Goal: Transaction & Acquisition: Purchase product/service

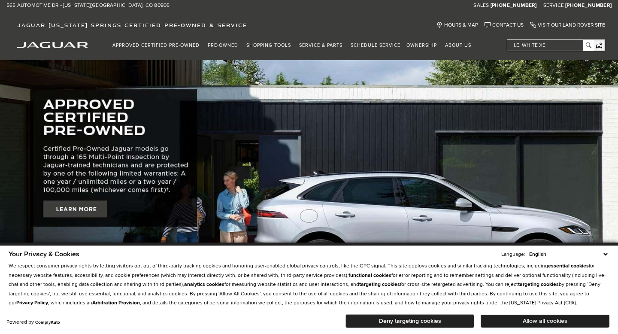
click at [524, 323] on button "Allow all cookies" at bounding box center [545, 321] width 129 height 13
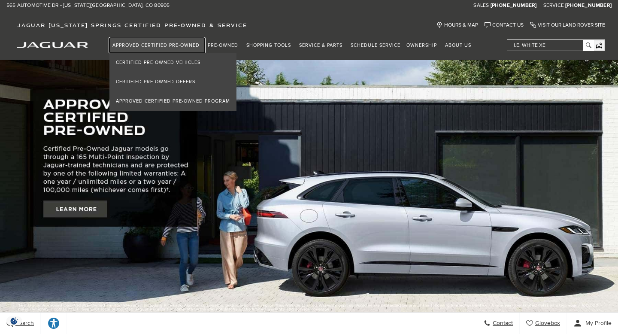
click at [177, 43] on link "Approved Certified Pre-Owned" at bounding box center [156, 45] width 95 height 15
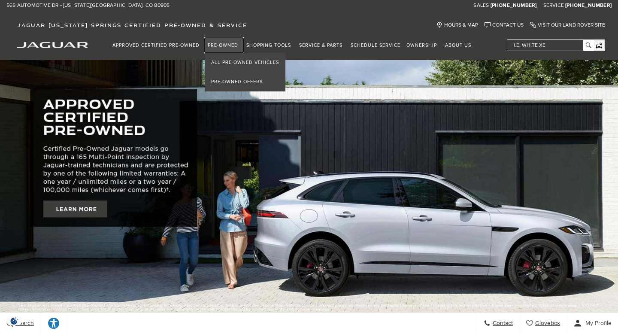
click at [230, 42] on link "Pre-Owned" at bounding box center [224, 45] width 39 height 15
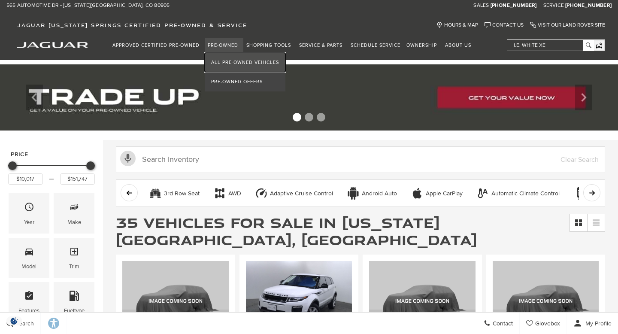
click at [238, 62] on link "All Pre-Owned Vehicles" at bounding box center [245, 62] width 81 height 19
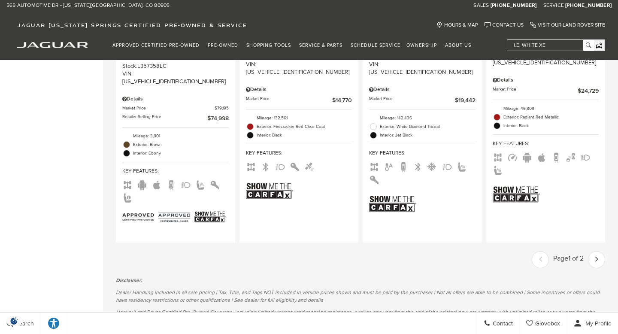
scroll to position [1703, 0]
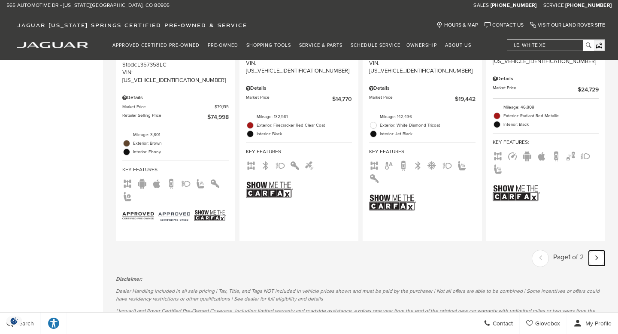
click at [594, 251] on link "Next - Page" at bounding box center [597, 258] width 16 height 15
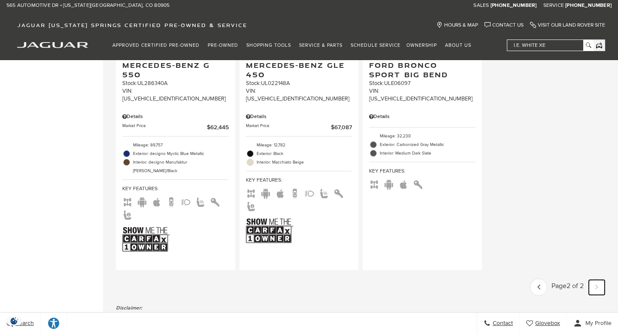
scroll to position [1307, 0]
click at [537, 279] on icon "previous page" at bounding box center [538, 286] width 3 height 14
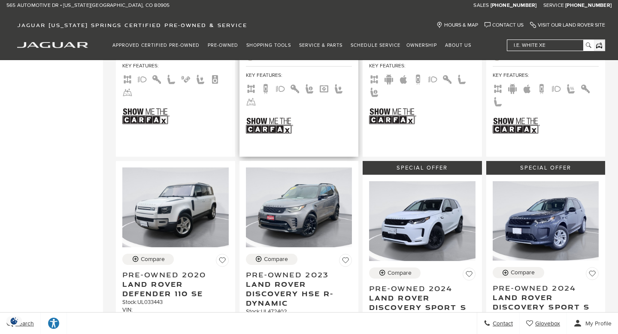
scroll to position [430, 0]
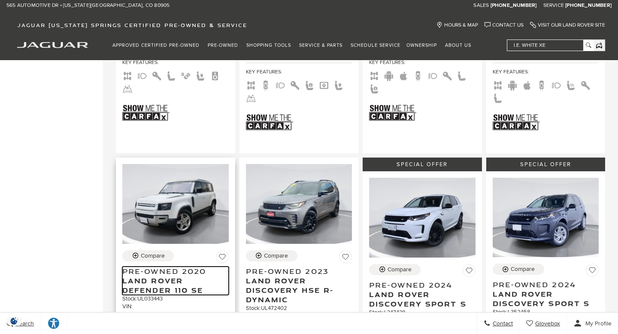
click at [165, 276] on span "Land Rover Defender 110 SE" at bounding box center [172, 285] width 100 height 19
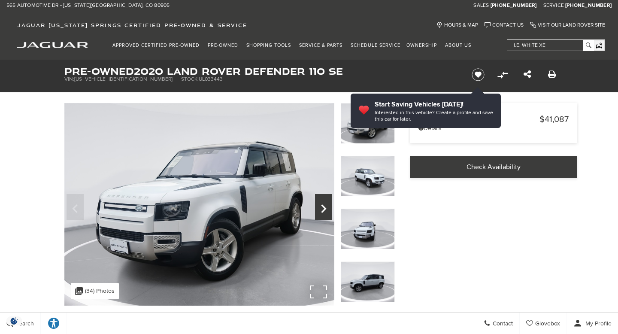
click at [323, 206] on icon "Next" at bounding box center [323, 208] width 5 height 9
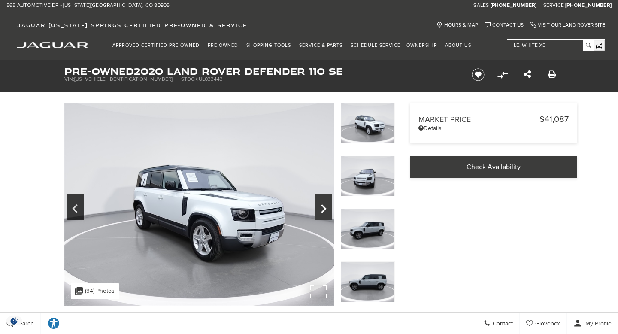
click at [323, 206] on icon "Next" at bounding box center [323, 208] width 5 height 9
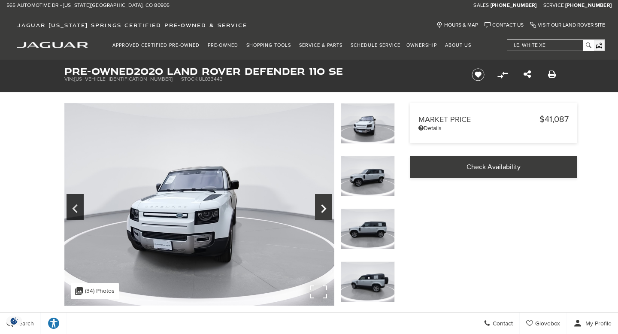
click at [323, 206] on icon "Next" at bounding box center [323, 208] width 5 height 9
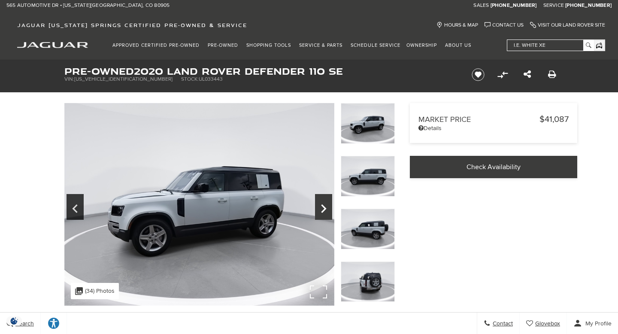
click at [323, 206] on icon "Next" at bounding box center [323, 208] width 5 height 9
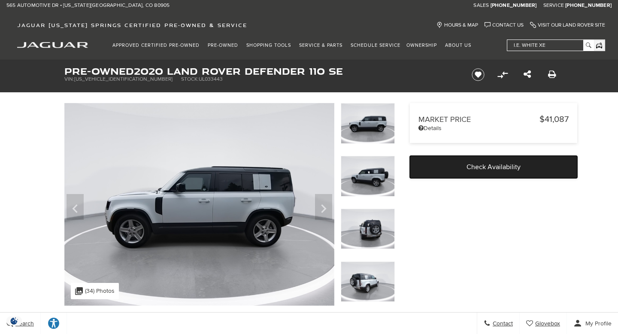
click at [509, 164] on span "Check Availability" at bounding box center [494, 167] width 54 height 9
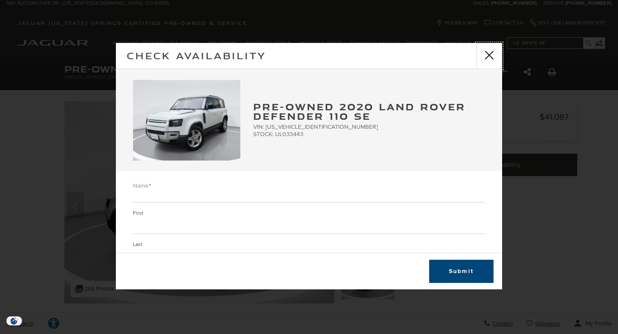
click at [490, 51] on button "close" at bounding box center [489, 56] width 26 height 26
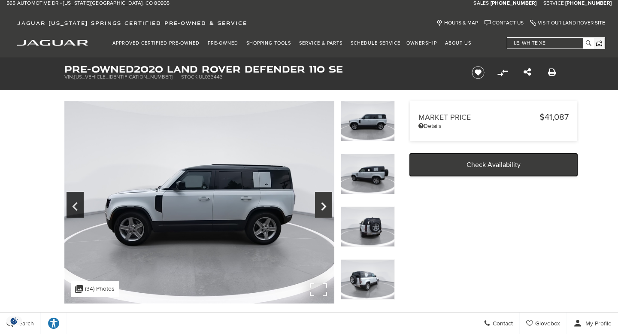
click at [325, 205] on icon "Next" at bounding box center [323, 206] width 5 height 9
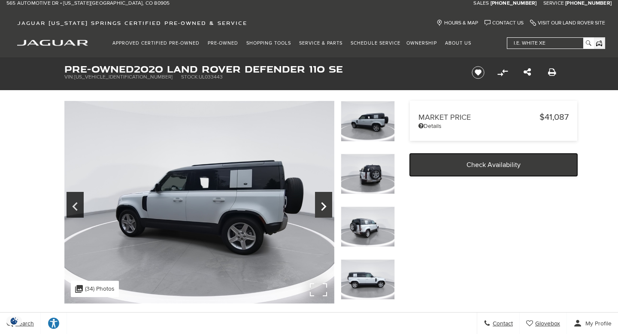
click at [325, 205] on icon "Next" at bounding box center [323, 206] width 5 height 9
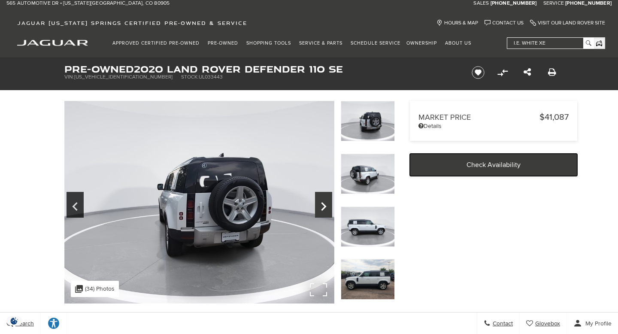
click at [325, 205] on icon "Next" at bounding box center [323, 206] width 5 height 9
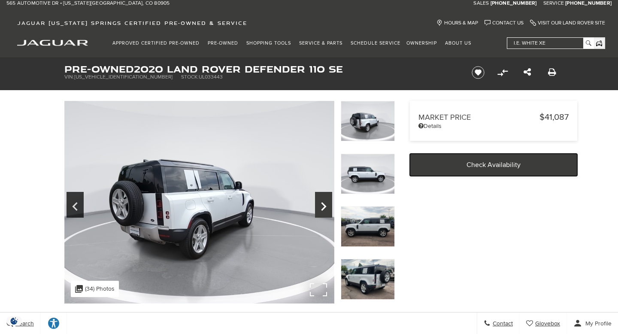
click at [325, 205] on icon "Next" at bounding box center [323, 206] width 5 height 9
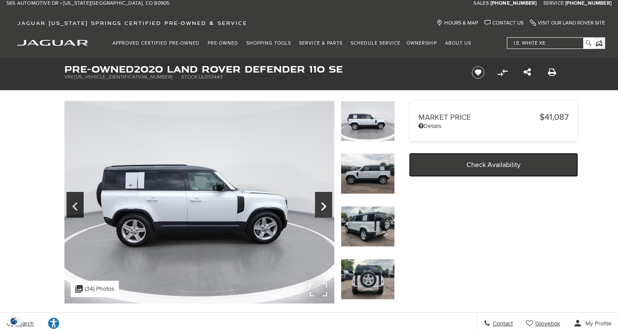
click at [325, 205] on icon "Next" at bounding box center [323, 206] width 5 height 9
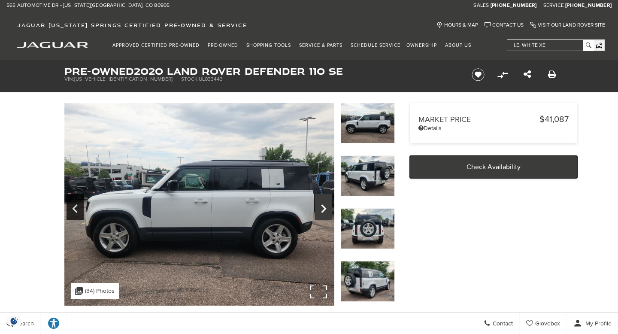
click at [326, 206] on icon "Next" at bounding box center [323, 208] width 17 height 21
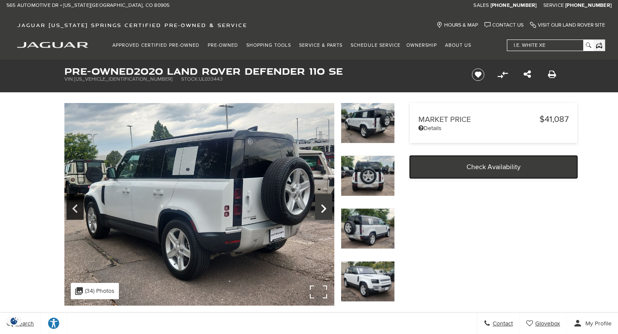
click at [326, 206] on icon "Next" at bounding box center [323, 208] width 17 height 21
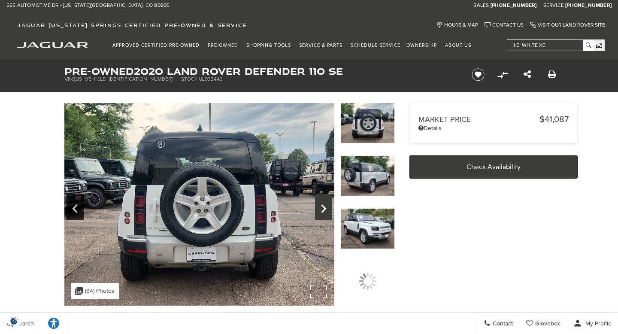
click at [326, 206] on icon "Next" at bounding box center [323, 208] width 17 height 21
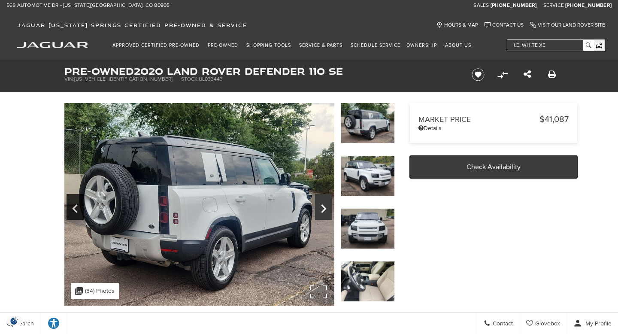
click at [326, 206] on icon "Next" at bounding box center [323, 208] width 17 height 21
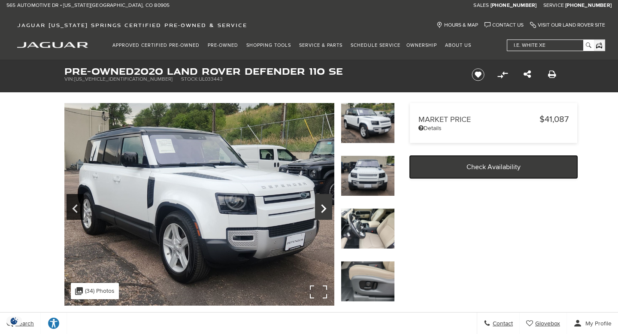
click at [326, 206] on icon "Next" at bounding box center [323, 208] width 17 height 21
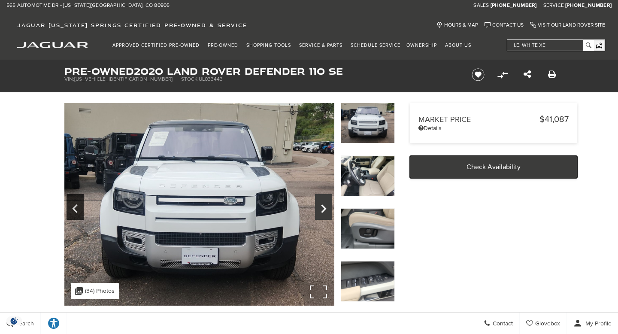
click at [326, 206] on icon "Next" at bounding box center [323, 208] width 17 height 21
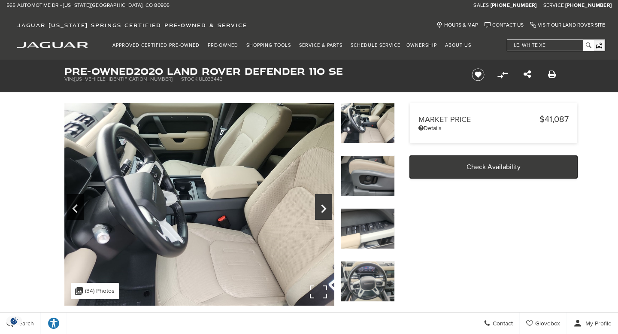
click at [326, 206] on icon "Next" at bounding box center [323, 208] width 17 height 21
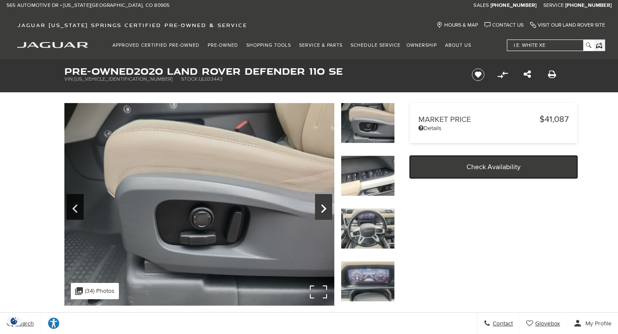
click at [326, 206] on icon "Next" at bounding box center [323, 208] width 17 height 21
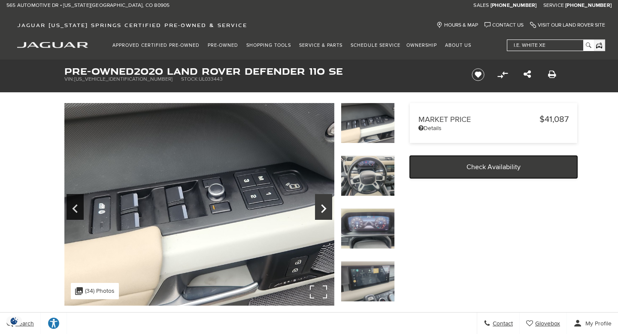
click at [326, 206] on icon "Next" at bounding box center [323, 208] width 17 height 21
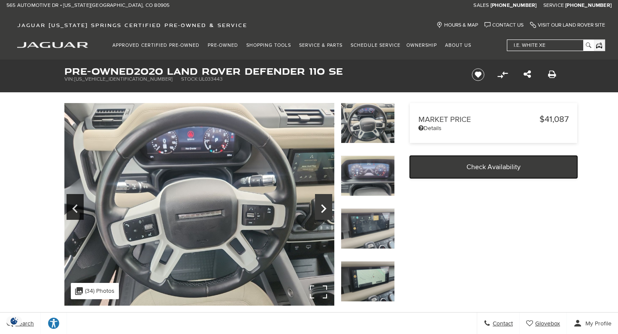
click at [326, 206] on icon "Next" at bounding box center [323, 208] width 17 height 21
